Goal: Information Seeking & Learning: Learn about a topic

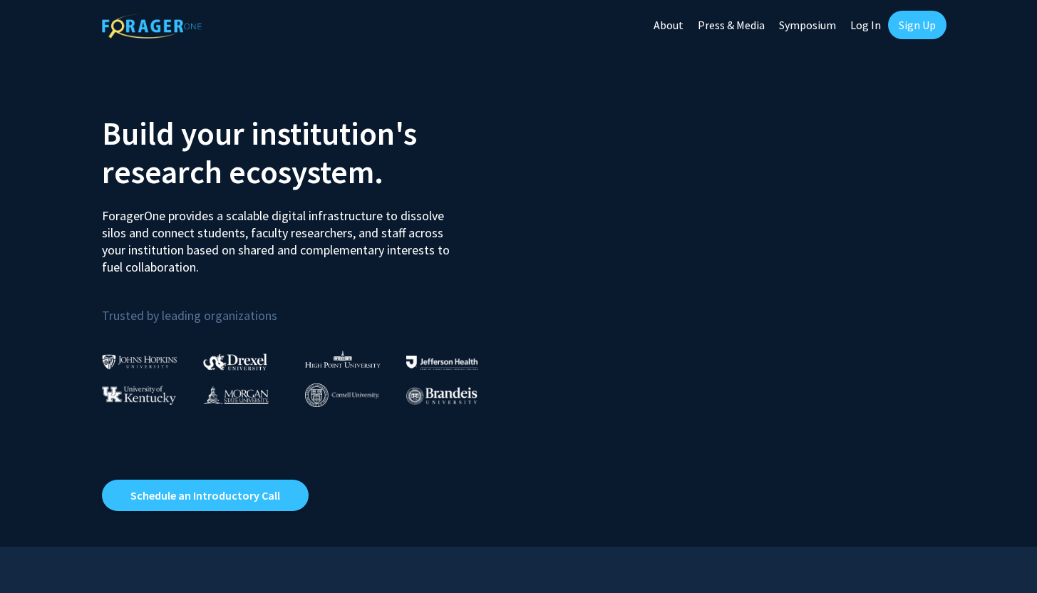
click at [933, 27] on link "Sign Up" at bounding box center [917, 25] width 58 height 29
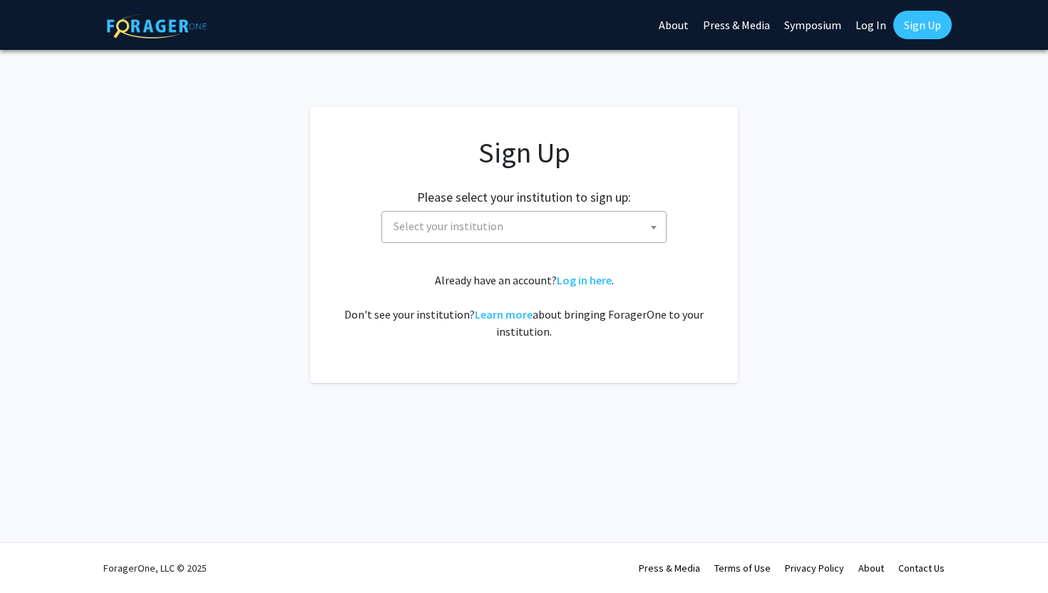
click at [576, 229] on span "Select your institution" at bounding box center [527, 226] width 278 height 29
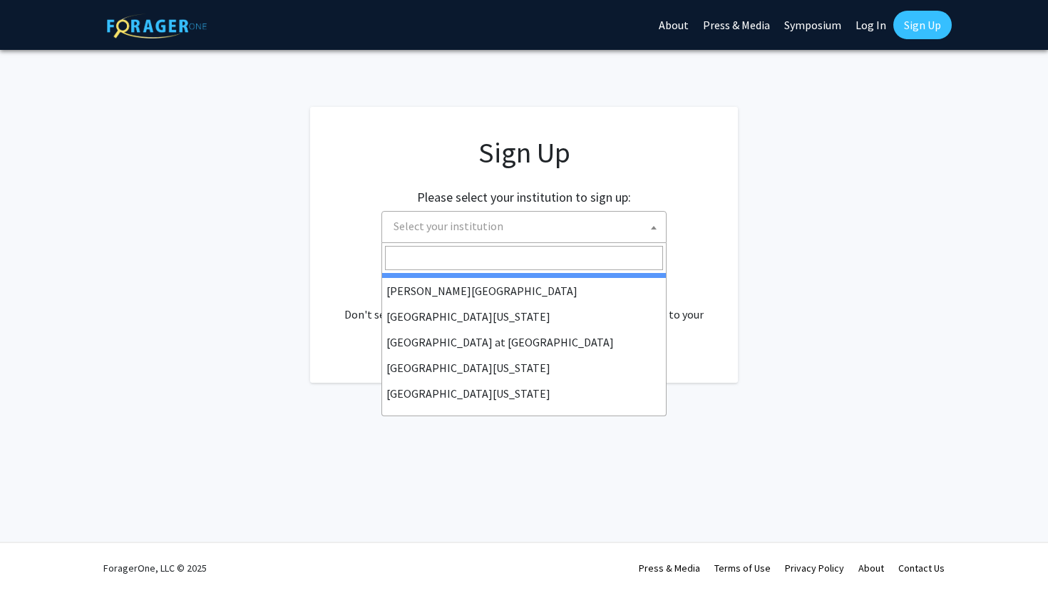
scroll to position [499, 0]
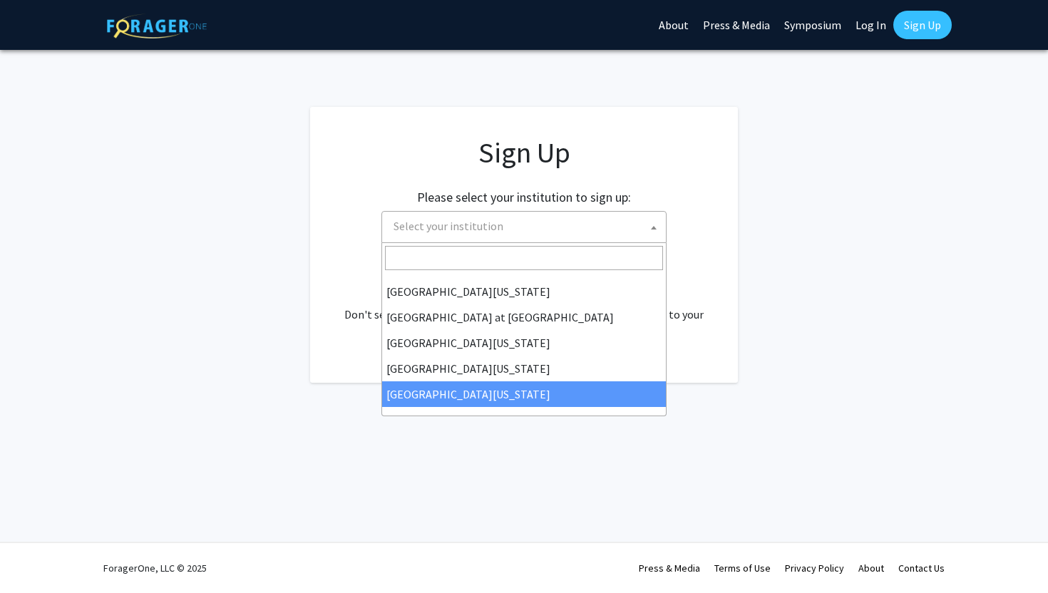
select select "33"
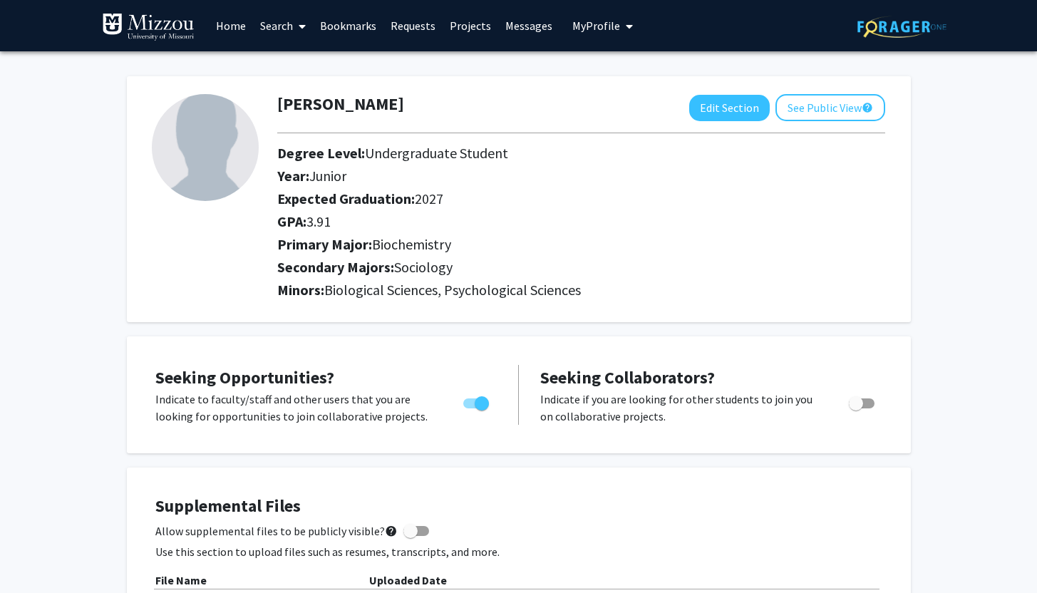
scroll to position [3, 0]
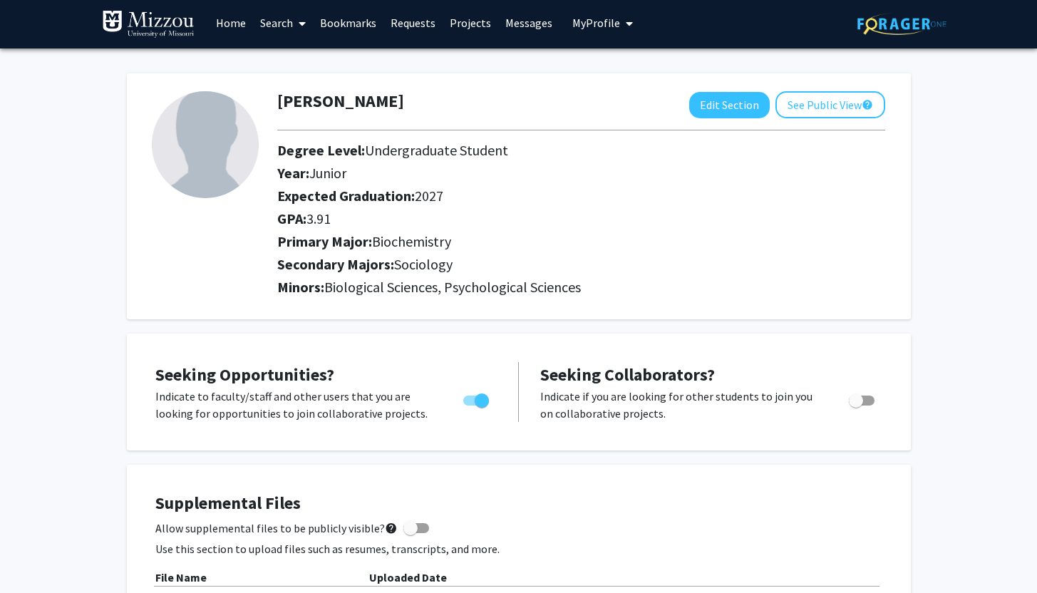
click at [227, 23] on link "Home" at bounding box center [231, 23] width 44 height 50
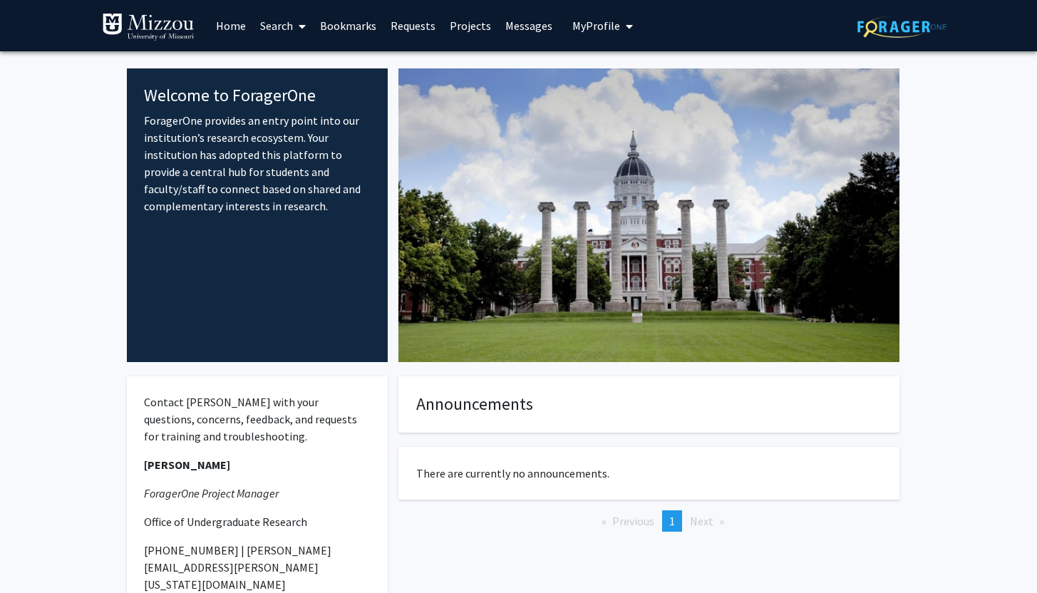
click at [407, 33] on link "Requests" at bounding box center [413, 26] width 59 height 50
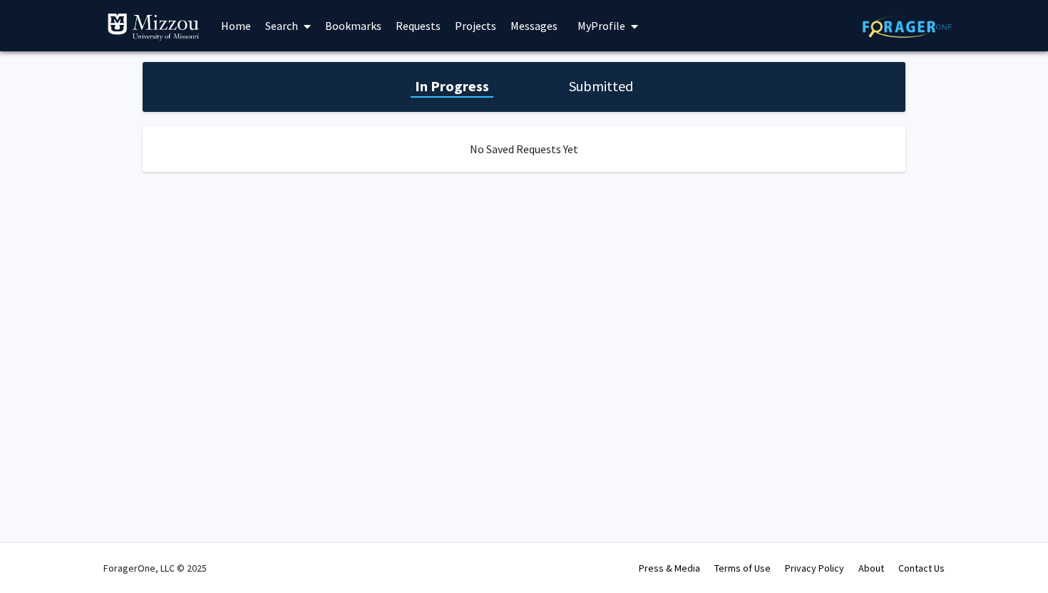
click at [301, 16] on span at bounding box center [304, 26] width 13 height 50
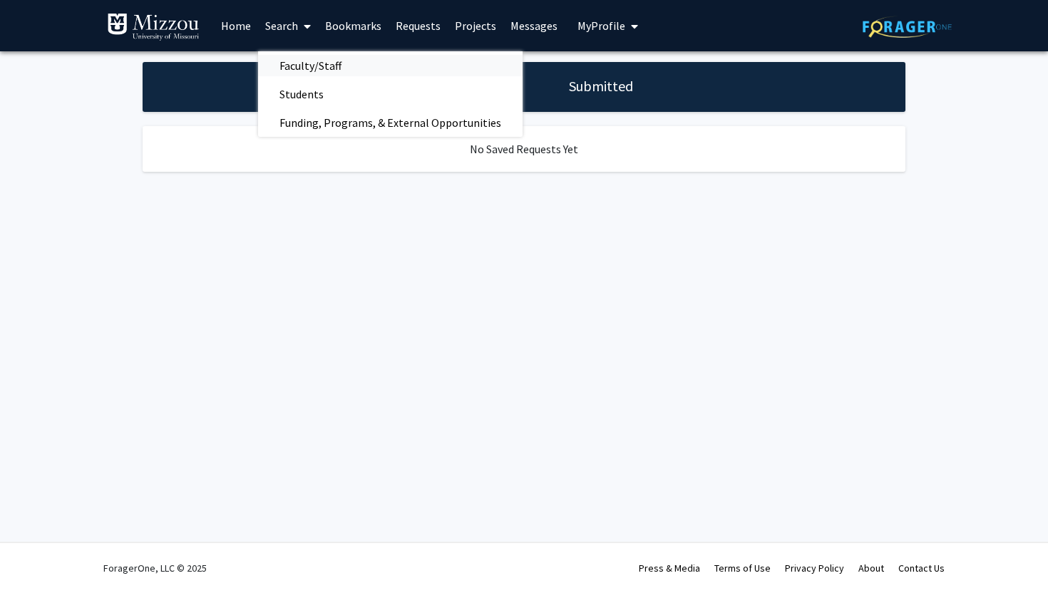
click at [319, 65] on span "Faculty/Staff" at bounding box center [310, 65] width 105 height 29
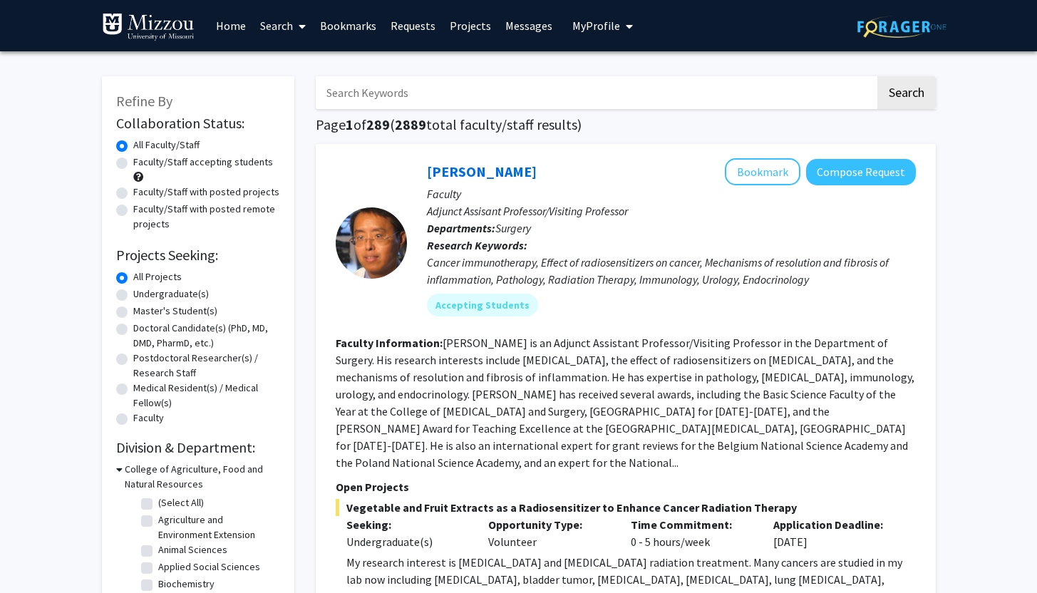
click at [210, 165] on label "Faculty/Staff accepting students" at bounding box center [203, 162] width 140 height 15
click at [143, 164] on input "Faculty/Staff accepting students" at bounding box center [137, 159] width 9 height 9
radio input "true"
click at [180, 299] on label "Undergraduate(s)" at bounding box center [171, 294] width 76 height 15
click at [143, 296] on input "Undergraduate(s)" at bounding box center [137, 291] width 9 height 9
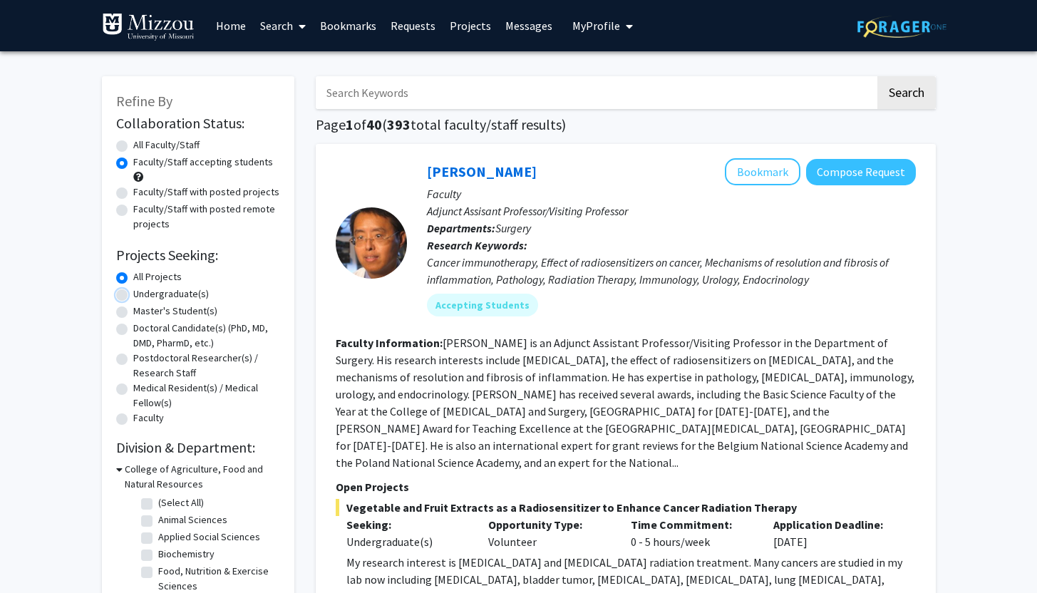
radio input "true"
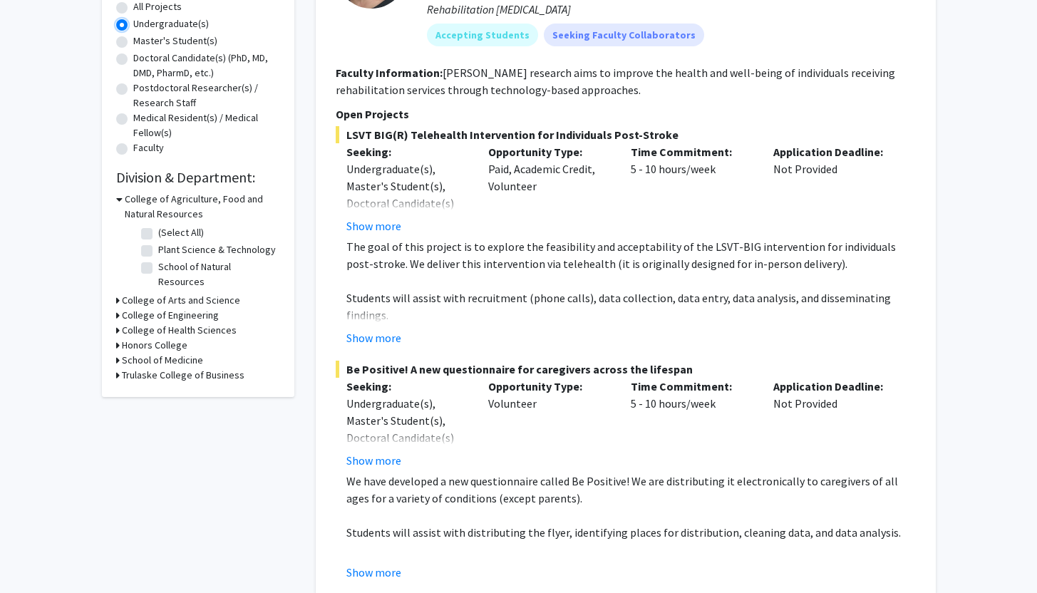
scroll to position [270, 0]
click at [389, 230] on button "Show more" at bounding box center [374, 225] width 55 height 17
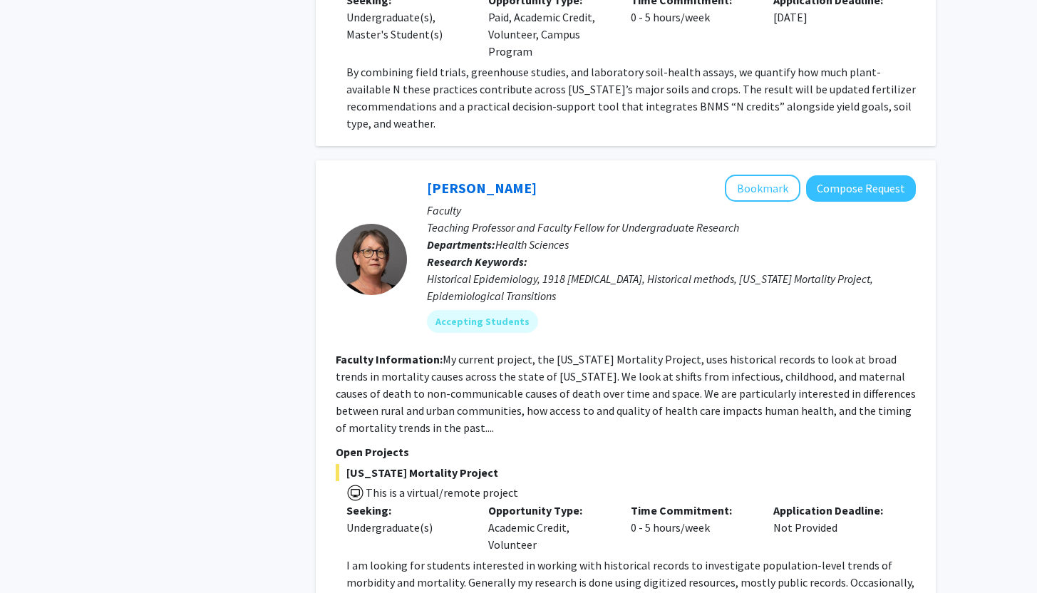
scroll to position [6629, 0]
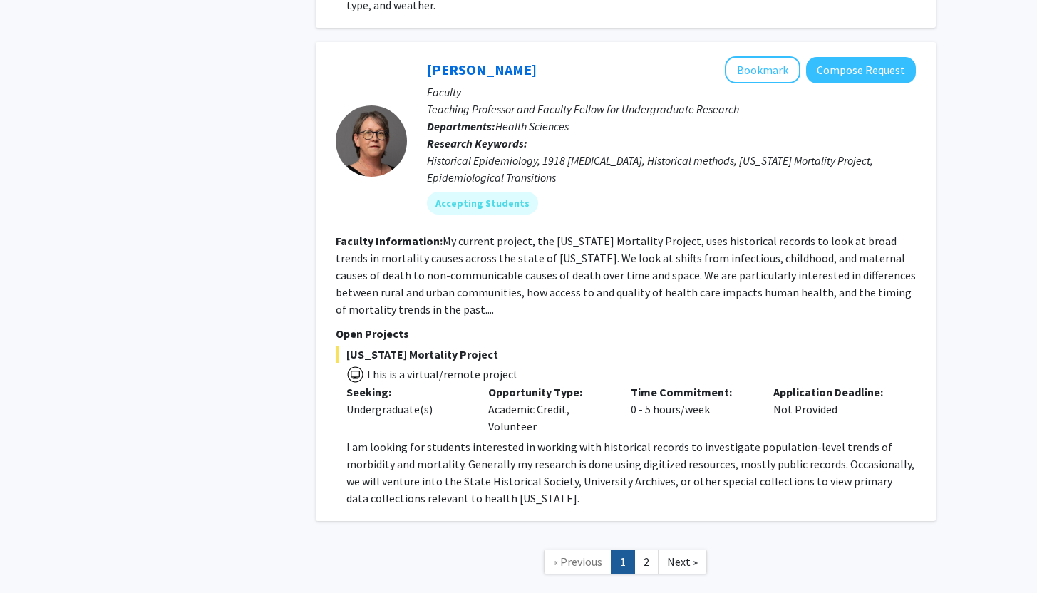
click at [645, 550] on link "2" at bounding box center [647, 562] width 24 height 25
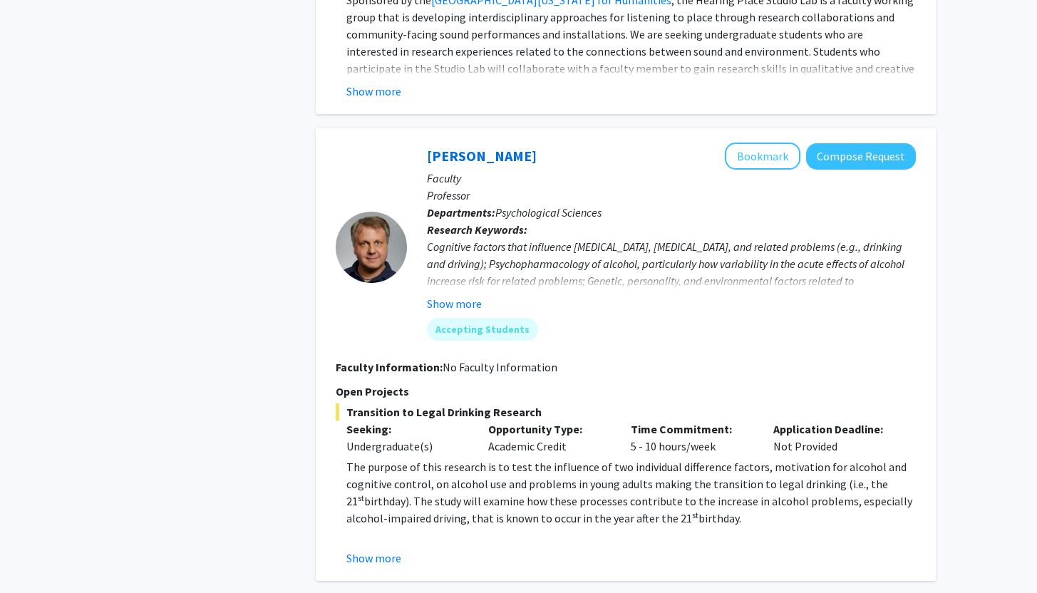
scroll to position [4228, 0]
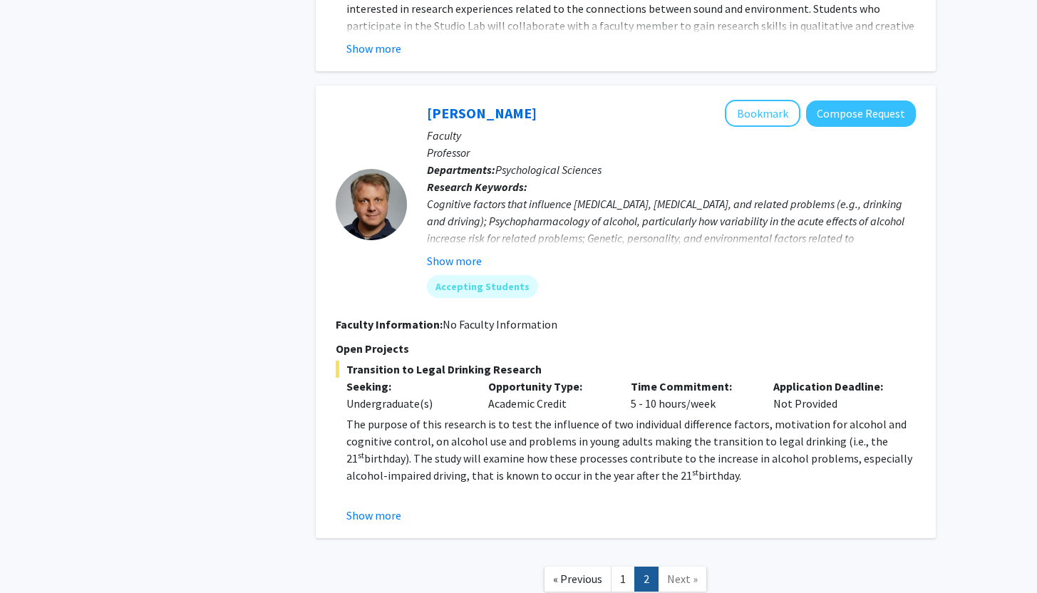
click at [684, 572] on span "Next »" at bounding box center [682, 579] width 31 height 14
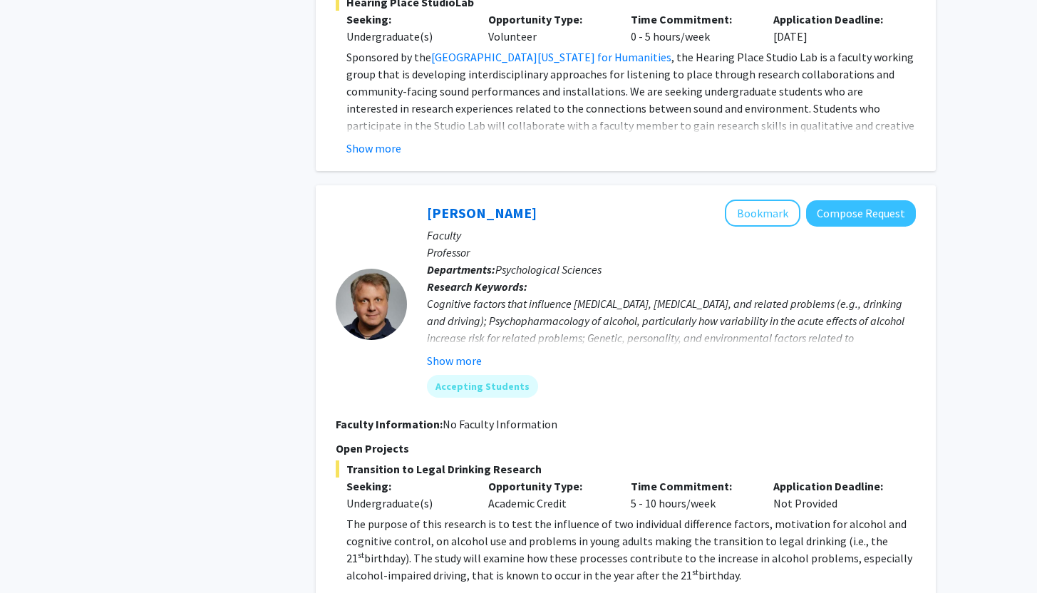
scroll to position [4128, 0]
